Goal: Obtain resource: Download file/media

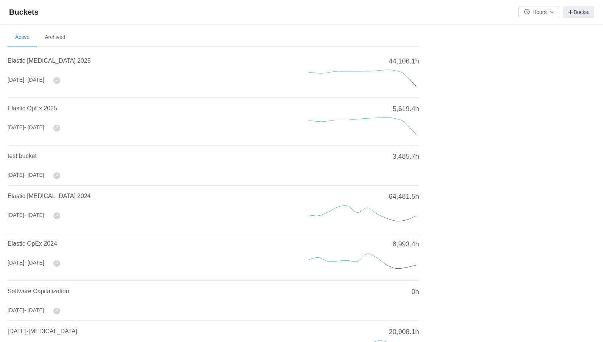
drag, startPoint x: 42, startPoint y: 61, endPoint x: 147, endPoint y: 143, distance: 132.4
click at [42, 61] on span "Elastic [MEDICAL_DATA] 2025" at bounding box center [49, 61] width 83 height 6
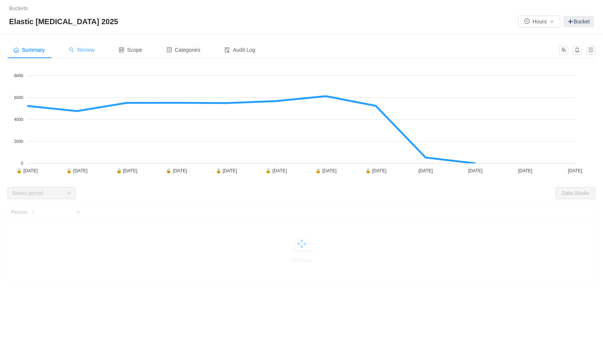
click at [92, 53] on span "Review" at bounding box center [82, 50] width 26 height 6
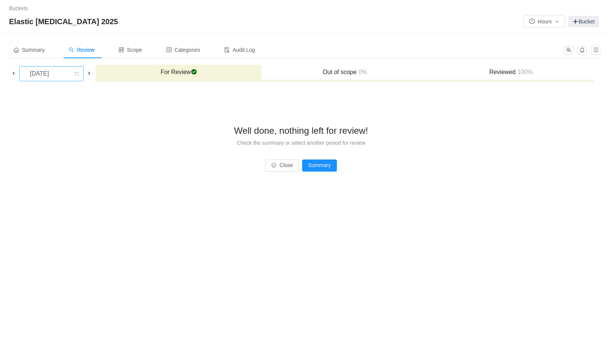
click at [56, 75] on div "[DATE]" at bounding box center [40, 74] width 33 height 14
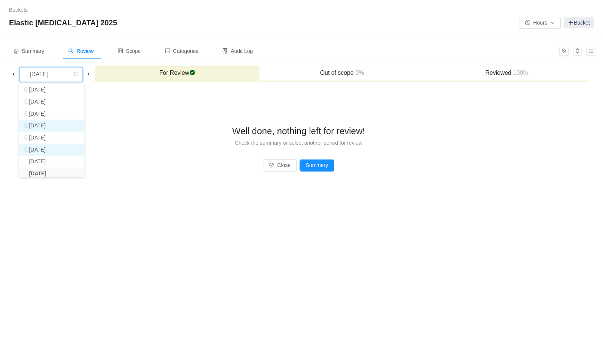
scroll to position [54, 0]
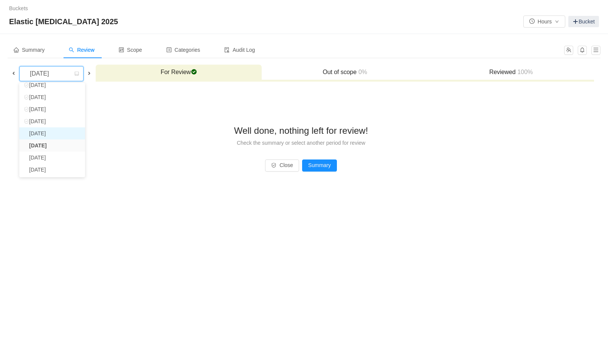
click at [59, 131] on li "[DATE]" at bounding box center [52, 134] width 66 height 12
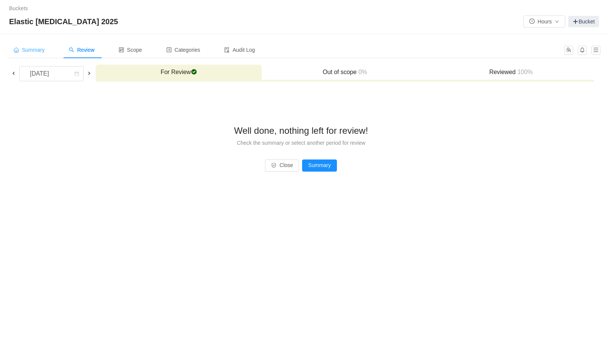
click at [42, 52] on span "Summary" at bounding box center [29, 50] width 31 height 6
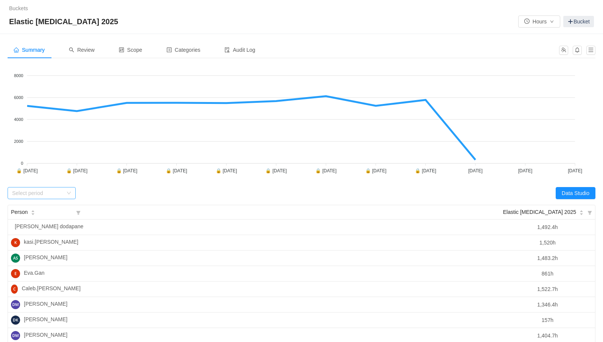
click at [70, 190] on div "Select period" at bounding box center [42, 193] width 68 height 12
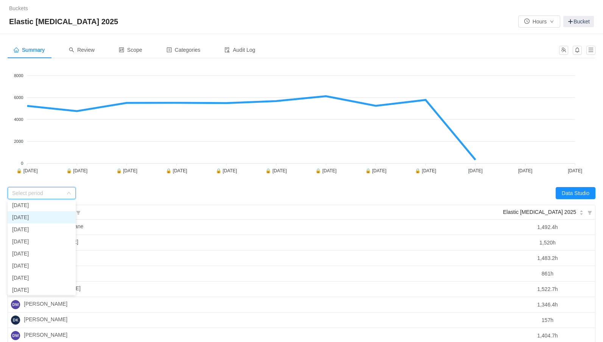
scroll to position [54, 0]
click at [44, 251] on li "[DATE]" at bounding box center [42, 252] width 68 height 12
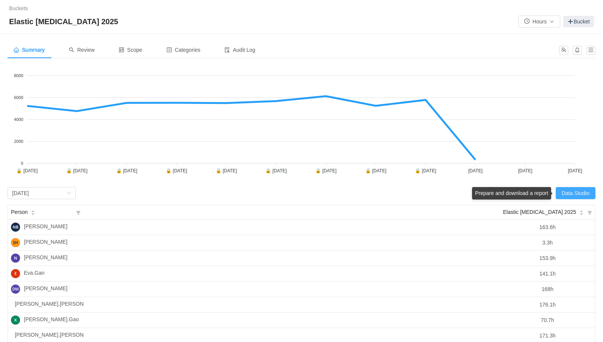
click at [566, 190] on button "Data Studio" at bounding box center [575, 193] width 40 height 12
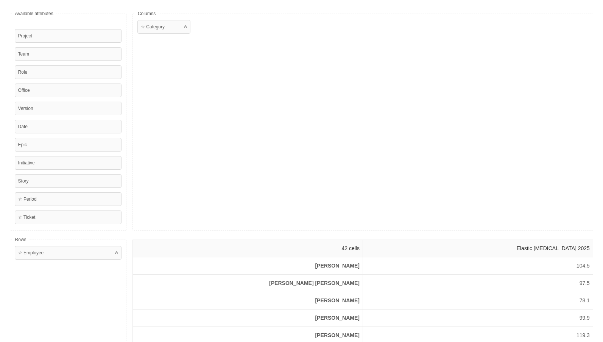
scroll to position [0, 0]
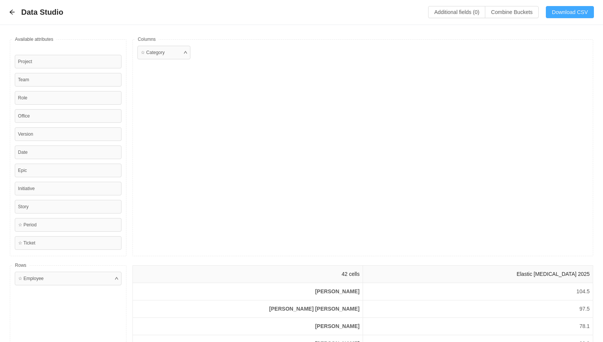
click at [556, 14] on button "Download CSV" at bounding box center [570, 12] width 48 height 12
click at [12, 10] on icon "icon: arrow-left" at bounding box center [11, 12] width 5 height 5
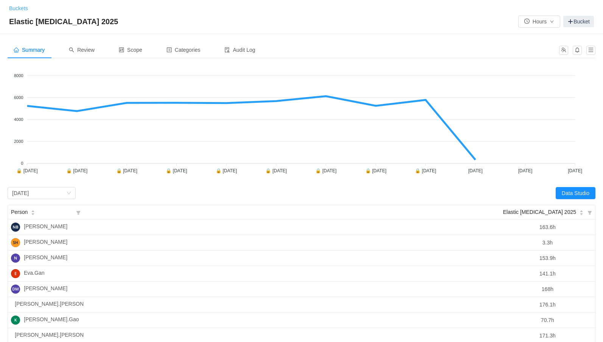
click at [18, 11] on link "Buckets" at bounding box center [18, 8] width 19 height 6
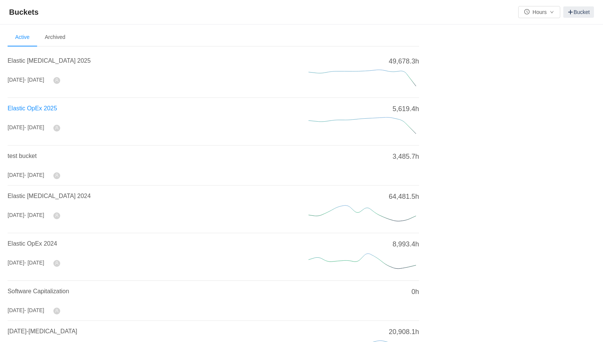
click at [48, 109] on span "Elastic OpEx 2025" at bounding box center [33, 108] width 50 height 6
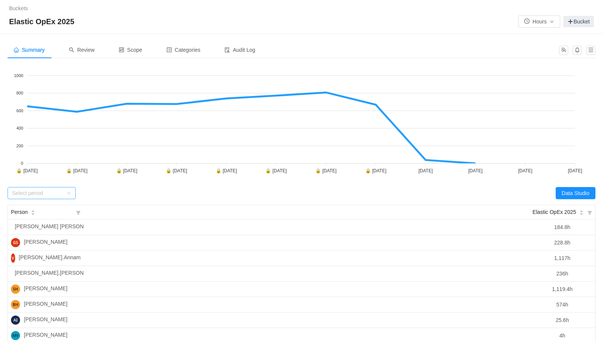
click at [65, 191] on div "Select period" at bounding box center [39, 193] width 54 height 11
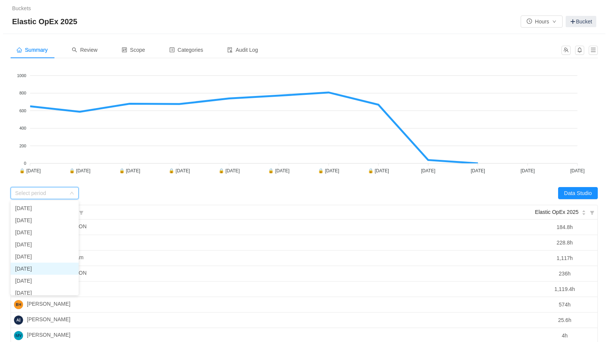
scroll to position [54, 0]
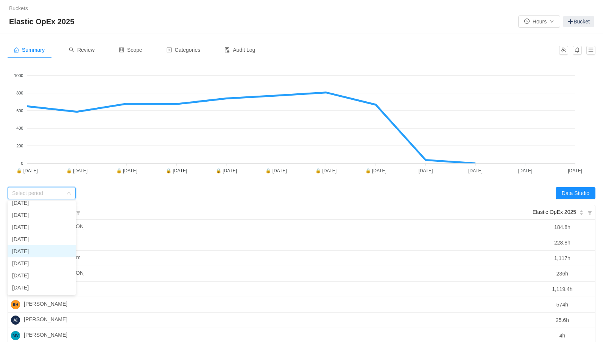
click at [23, 251] on li "[DATE]" at bounding box center [42, 252] width 68 height 12
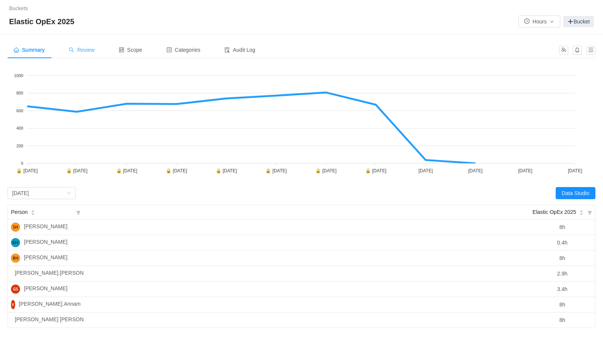
click at [96, 48] on div "Review" at bounding box center [82, 50] width 38 height 17
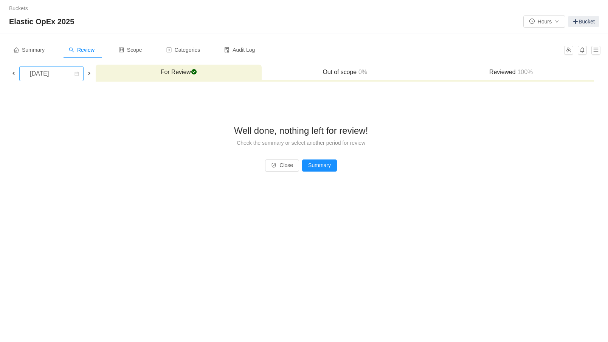
click at [56, 75] on div "[DATE]" at bounding box center [40, 74] width 33 height 14
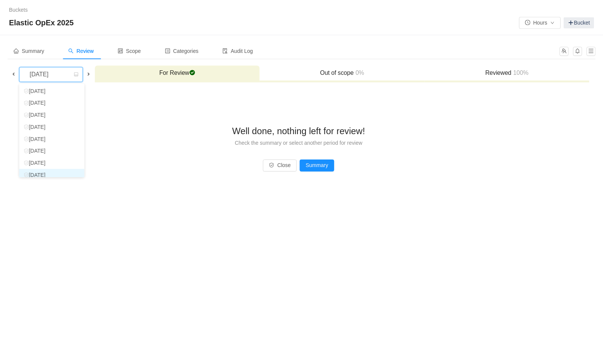
scroll to position [26, 0]
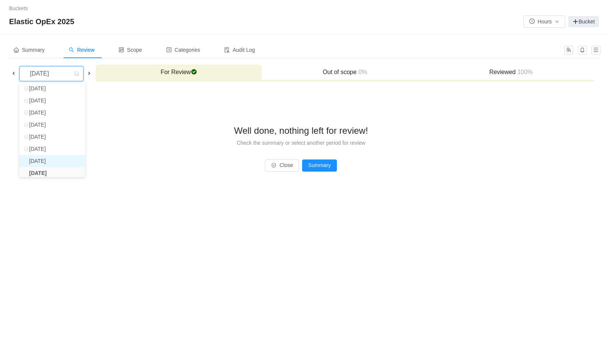
click at [57, 159] on li "[DATE]" at bounding box center [52, 161] width 66 height 12
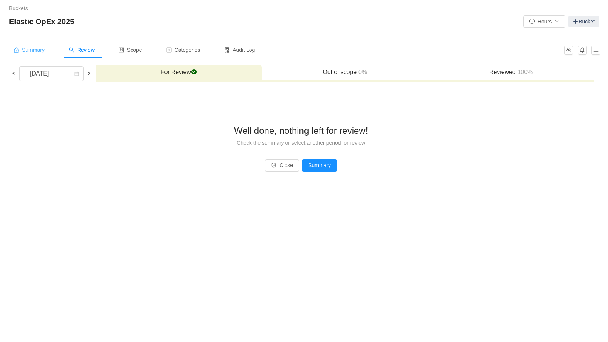
click at [42, 49] on span "Summary" at bounding box center [29, 50] width 31 height 6
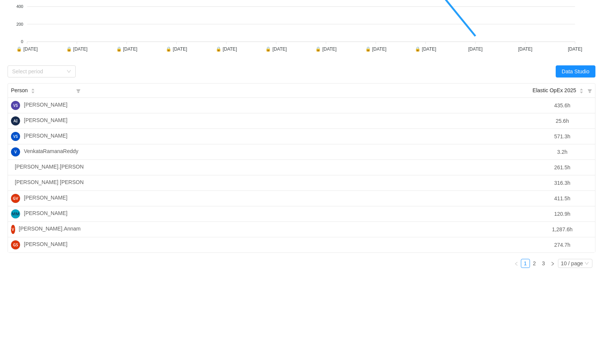
scroll to position [128, 0]
click at [566, 65] on button "Data Studio" at bounding box center [575, 71] width 40 height 12
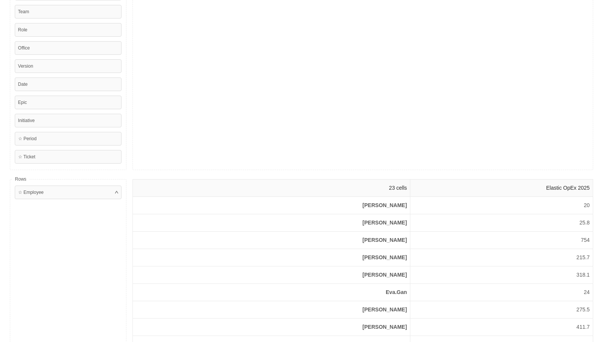
scroll to position [0, 0]
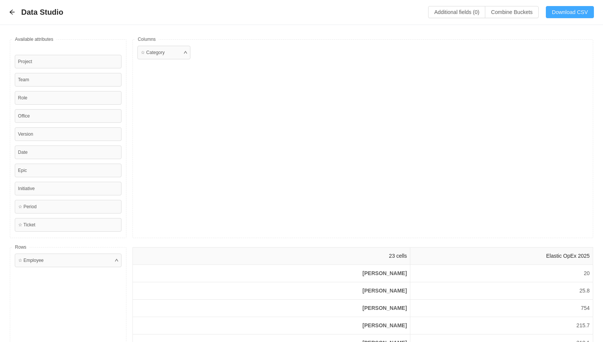
click at [563, 13] on button "Download CSV" at bounding box center [570, 12] width 48 height 12
